Goal: Go to known website: Go to known website

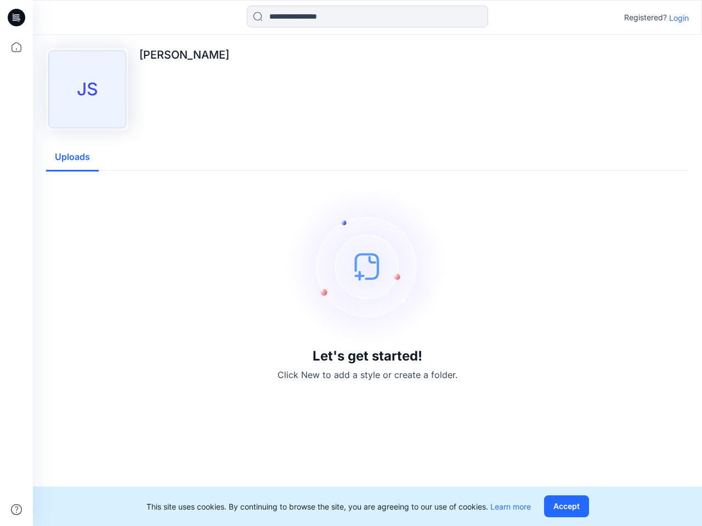
click at [351, 263] on img at bounding box center [367, 266] width 164 height 164
click at [17, 18] on icon at bounding box center [18, 18] width 4 height 1
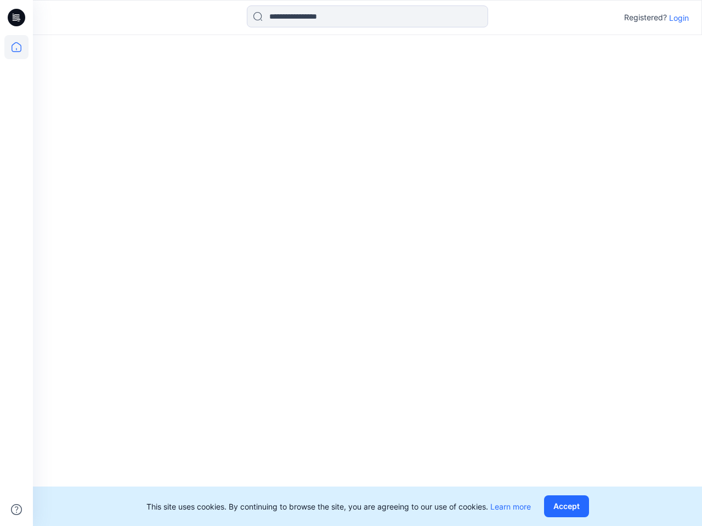
click at [16, 47] on icon at bounding box center [16, 47] width 24 height 24
click at [16, 510] on icon at bounding box center [16, 509] width 11 height 11
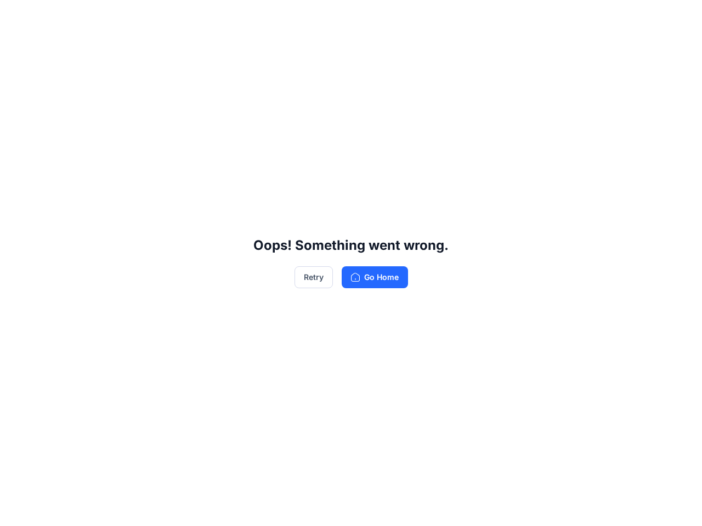
click at [679, 18] on div "Oops! Something went wrong. Retry Go Home" at bounding box center [351, 263] width 702 height 526
click at [72, 157] on div "Oops! Something went wrong. Retry Go Home" at bounding box center [351, 263] width 702 height 526
click at [569, 507] on div "Oops! Something went wrong. Retry Go Home" at bounding box center [351, 263] width 702 height 526
